Goal: Information Seeking & Learning: Understand process/instructions

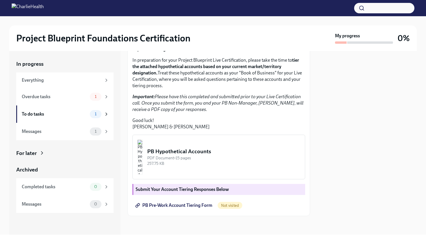
scroll to position [115, 0]
click at [143, 157] on img "button" at bounding box center [139, 157] width 5 height 35
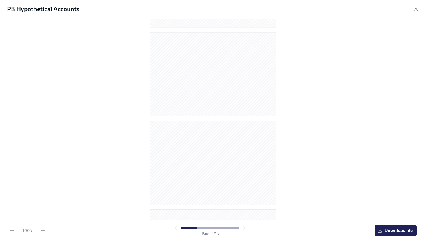
scroll to position [0, 0]
click at [394, 230] on span "Download file" at bounding box center [396, 231] width 34 height 6
click at [417, 10] on icon "button" at bounding box center [416, 9] width 6 height 6
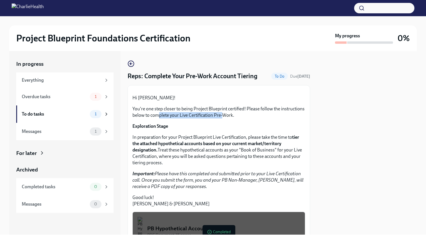
drag, startPoint x: 159, startPoint y: 154, endPoint x: 222, endPoint y: 160, distance: 63.4
click at [222, 119] on p "You're one step closer to being Project Blueprint certified! Please follow the …" at bounding box center [219, 112] width 173 height 13
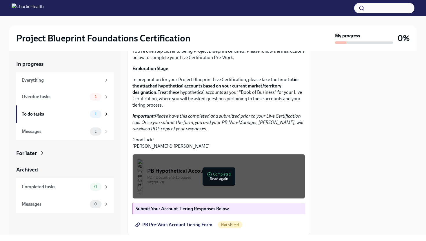
scroll to position [58, 0]
drag, startPoint x: 201, startPoint y: 122, endPoint x: 179, endPoint y: 126, distance: 22.1
click at [179, 108] on p "In preparation for your Project Blueprint Live Certification, please take the t…" at bounding box center [219, 92] width 173 height 32
click at [179, 95] on strong "tier the attached hypothetical accounts based on your current market/territory …" at bounding box center [216, 86] width 167 height 18
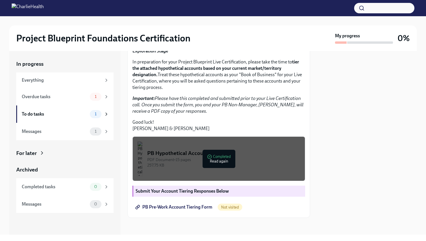
scroll to position [77, 0]
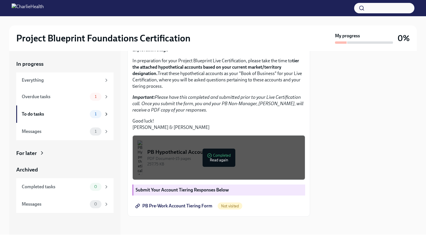
drag, startPoint x: 205, startPoint y: 117, endPoint x: 202, endPoint y: 128, distance: 11.8
click at [202, 90] on p "In preparation for your Project Blueprint Live Certification, please take the t…" at bounding box center [219, 74] width 173 height 32
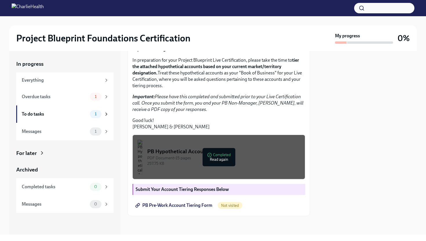
scroll to position [119, 0]
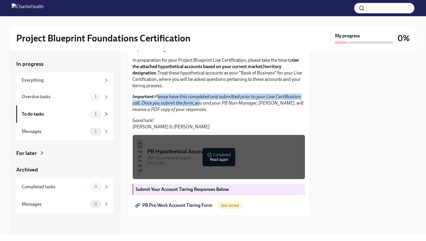
drag, startPoint x: 156, startPoint y: 95, endPoint x: 196, endPoint y: 106, distance: 41.6
click at [196, 106] on p "Important: Please have this completed and submitted prior to your Live Certific…" at bounding box center [219, 103] width 173 height 19
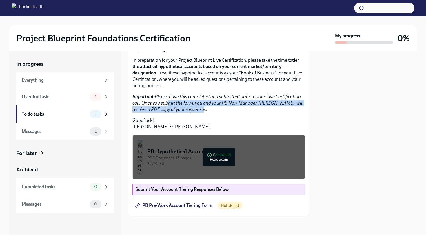
drag, startPoint x: 164, startPoint y: 105, endPoint x: 204, endPoint y: 108, distance: 39.8
click at [204, 108] on em "Important: Please have this completed and submitted prior to your Live Certific…" at bounding box center [218, 103] width 171 height 18
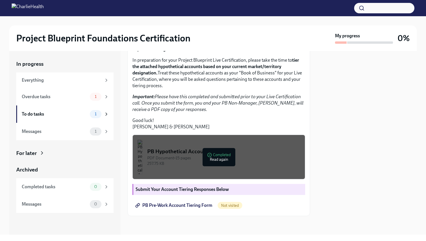
click at [218, 159] on div "PDF Document • 15 pages" at bounding box center [223, 158] width 153 height 6
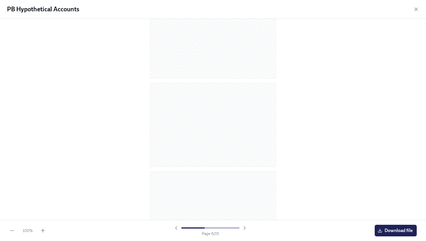
scroll to position [0, 0]
click at [414, 9] on icon "button" at bounding box center [416, 9] width 6 height 6
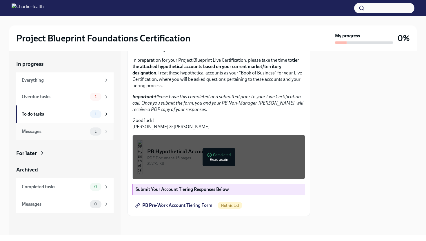
click at [83, 131] on div "Messages" at bounding box center [55, 131] width 66 height 6
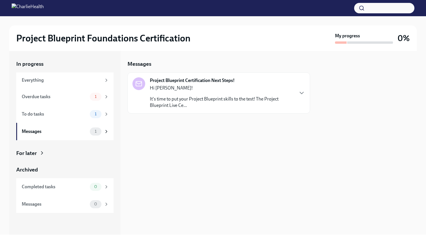
click at [175, 101] on p "It's time to put your Project Blueprint skills to the test! The Project Bluepri…" at bounding box center [222, 102] width 144 height 13
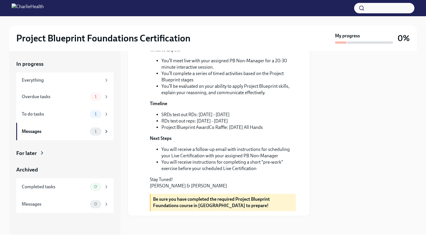
scroll to position [134, 0]
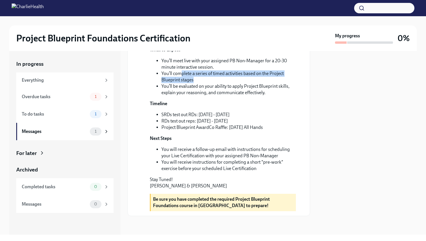
drag, startPoint x: 181, startPoint y: 90, endPoint x: 197, endPoint y: 97, distance: 17.2
click at [197, 83] on li "You’ll complete a series of timed activities based on the Project Blueprint sta…" at bounding box center [228, 76] width 135 height 13
drag, startPoint x: 197, startPoint y: 97, endPoint x: 169, endPoint y: 88, distance: 29.5
click at [169, 83] on li "You’ll complete a series of timed activities based on the Project Blueprint sta…" at bounding box center [228, 76] width 135 height 13
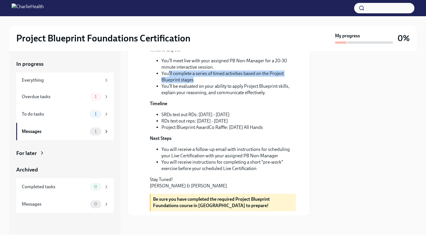
click at [169, 83] on li "You’ll complete a series of timed activities based on the Project Blueprint sta…" at bounding box center [228, 76] width 135 height 13
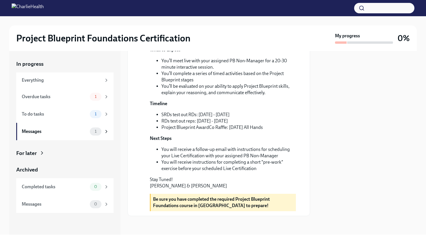
scroll to position [144, 0]
drag, startPoint x: 198, startPoint y: 120, endPoint x: 185, endPoint y: 123, distance: 13.4
click at [185, 118] on li "SRDs test out RDs: [DATE] - [DATE]" at bounding box center [228, 115] width 135 height 6
drag, startPoint x: 174, startPoint y: 119, endPoint x: 207, endPoint y: 125, distance: 33.4
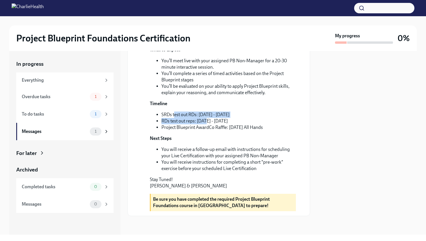
click at [207, 125] on ul "SRDs test out RDs: [DATE] - [DATE] RDs test out reps: [DATE] - [DATE] Project B…" at bounding box center [223, 121] width 146 height 19
click at [207, 124] on li "RDs test out reps: [DATE] - [DATE]" at bounding box center [228, 121] width 135 height 6
drag, startPoint x: 181, startPoint y: 124, endPoint x: 213, endPoint y: 129, distance: 33.1
click at [213, 124] on li "RDs test out reps: [DATE] - [DATE]" at bounding box center [228, 121] width 135 height 6
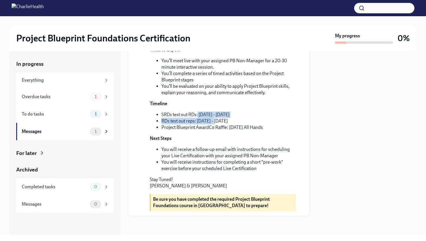
drag, startPoint x: 198, startPoint y: 119, endPoint x: 217, endPoint y: 127, distance: 20.5
click at [217, 127] on ul "SRDs test out RDs: [DATE] - [DATE] RDs test out reps: [DATE] - [DATE] Project B…" at bounding box center [223, 121] width 146 height 19
click at [217, 124] on li "RDs test out reps: [DATE] - [DATE]" at bounding box center [228, 121] width 135 height 6
click at [48, 92] on div "Overdue tasks 1" at bounding box center [64, 96] width 97 height 17
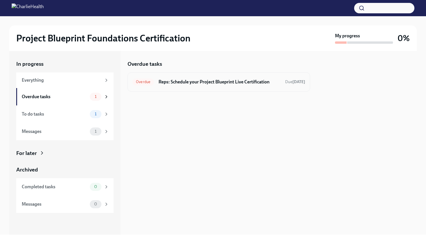
click at [173, 80] on h6 "Reps: Schedule your Project Blueprint Live Certification" at bounding box center [220, 82] width 122 height 6
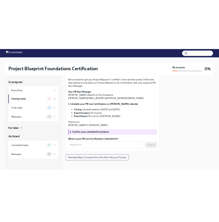
scroll to position [101, 0]
